Goal: Download file/media

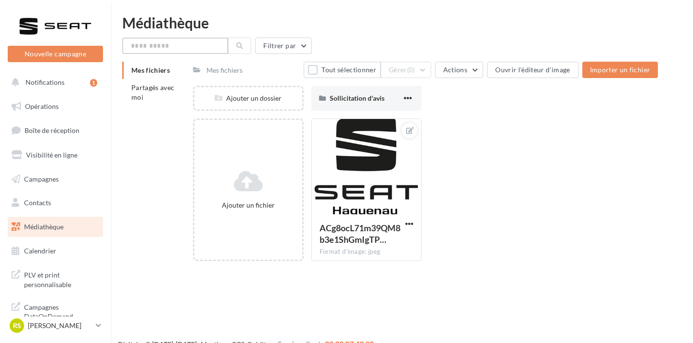
click at [173, 46] on input "text" at bounding box center [175, 46] width 106 height 16
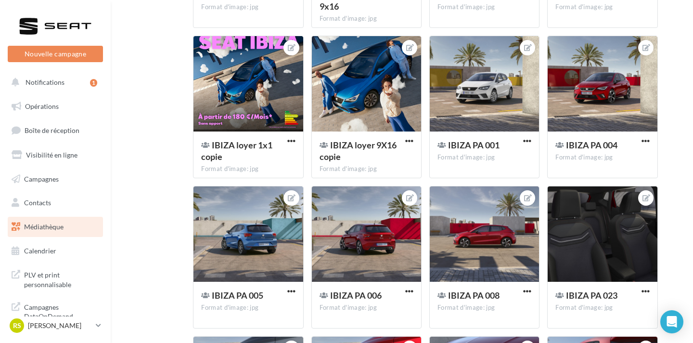
scroll to position [973, 0]
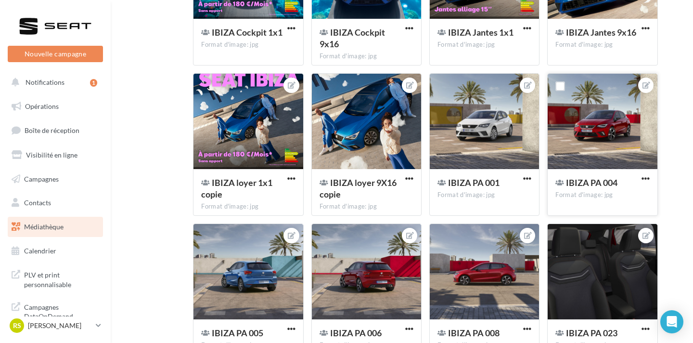
type input "*****"
click at [650, 179] on button "button" at bounding box center [645, 179] width 12 height 10
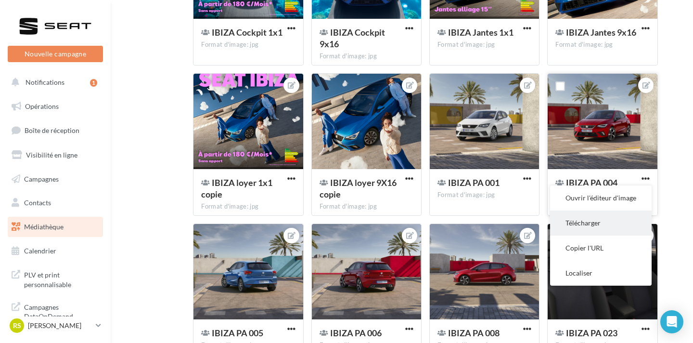
scroll to position [976, 0]
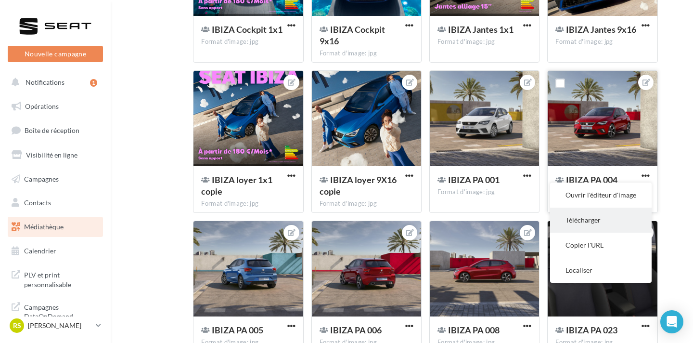
click at [616, 220] on button "Télécharger" at bounding box center [601, 219] width 102 height 25
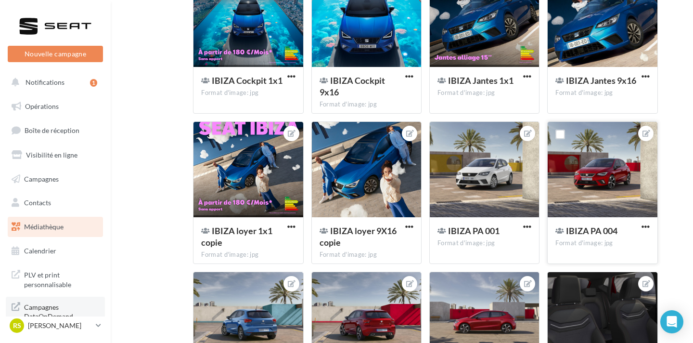
scroll to position [343, 0]
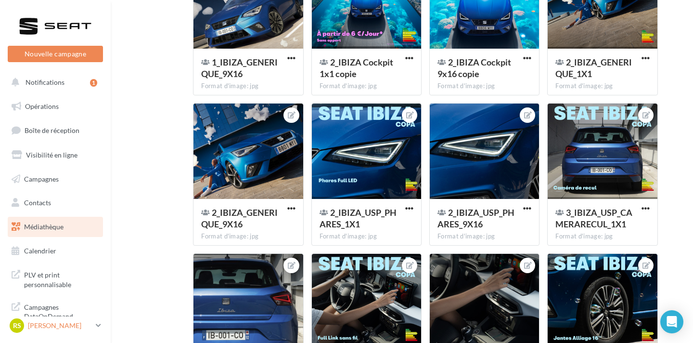
click at [82, 326] on p "[PERSON_NAME]" at bounding box center [60, 325] width 64 height 10
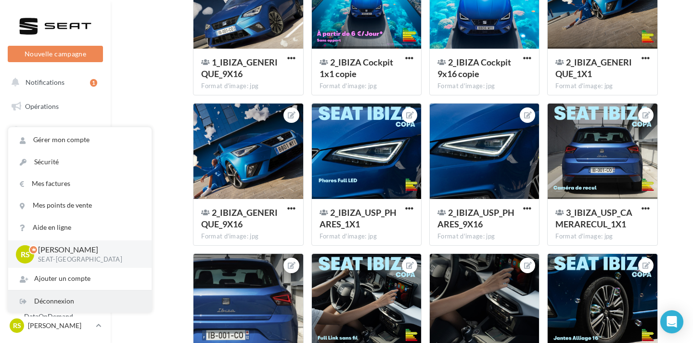
click at [80, 303] on div "Déconnexion" at bounding box center [79, 301] width 143 height 22
